Goal: Navigation & Orientation: Find specific page/section

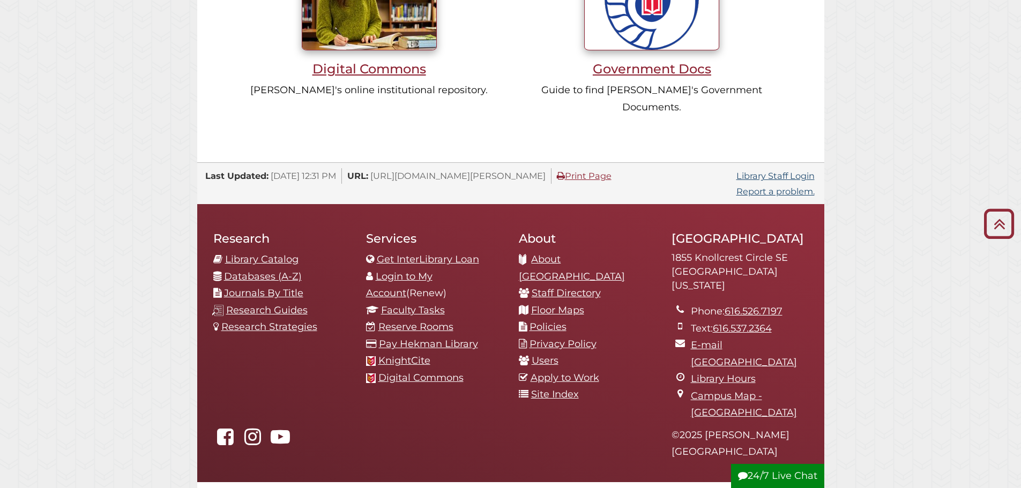
scroll to position [1122, 0]
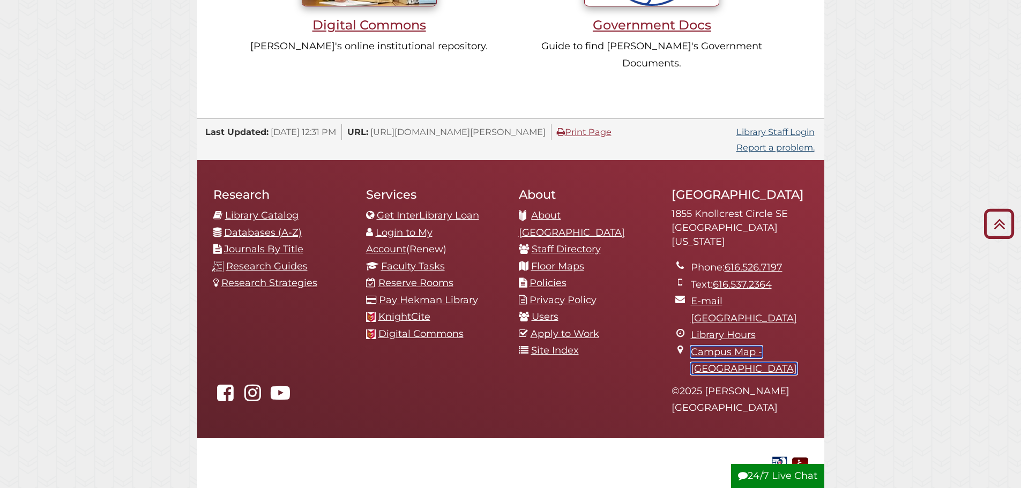
click at [746, 346] on link "Campus Map - [GEOGRAPHIC_DATA]" at bounding box center [744, 360] width 106 height 29
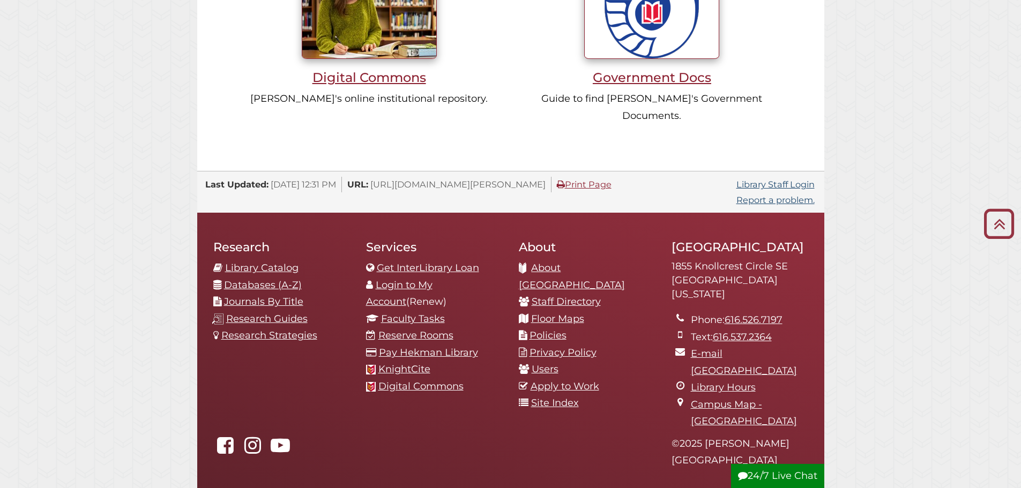
scroll to position [1122, 0]
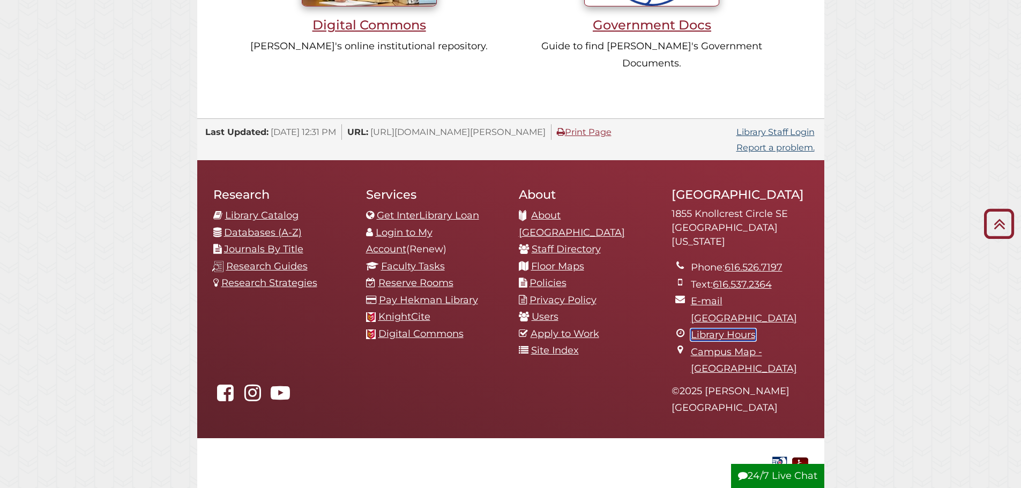
click at [734, 329] on link "Library Hours" at bounding box center [723, 335] width 65 height 12
